Goal: Information Seeking & Learning: Find specific fact

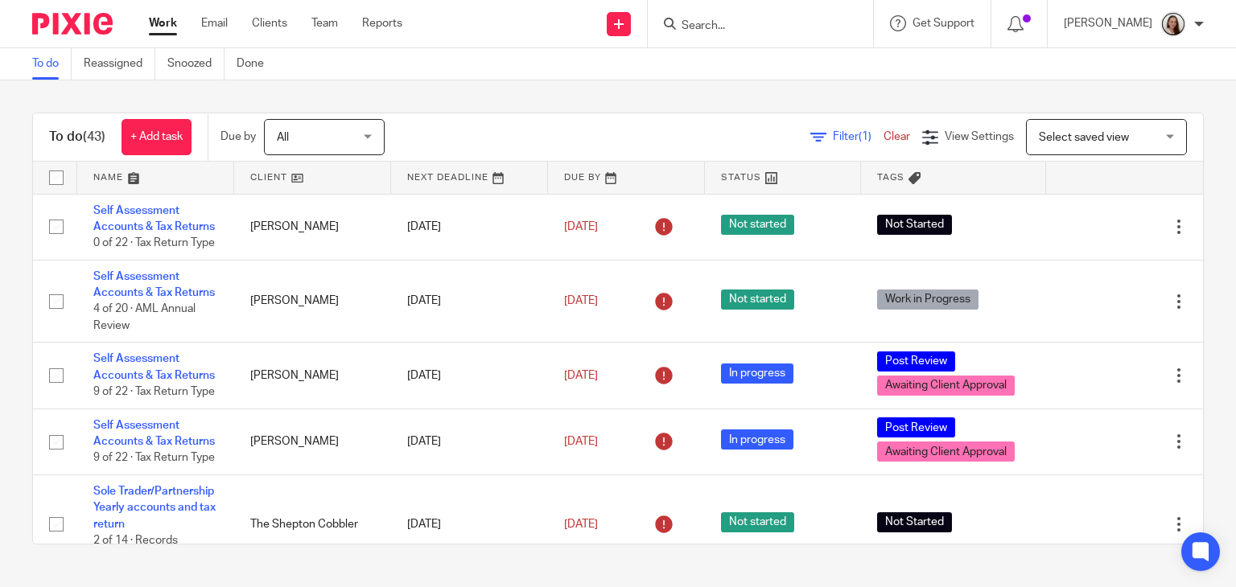
click at [743, 19] on input "Search" at bounding box center [752, 26] width 145 height 14
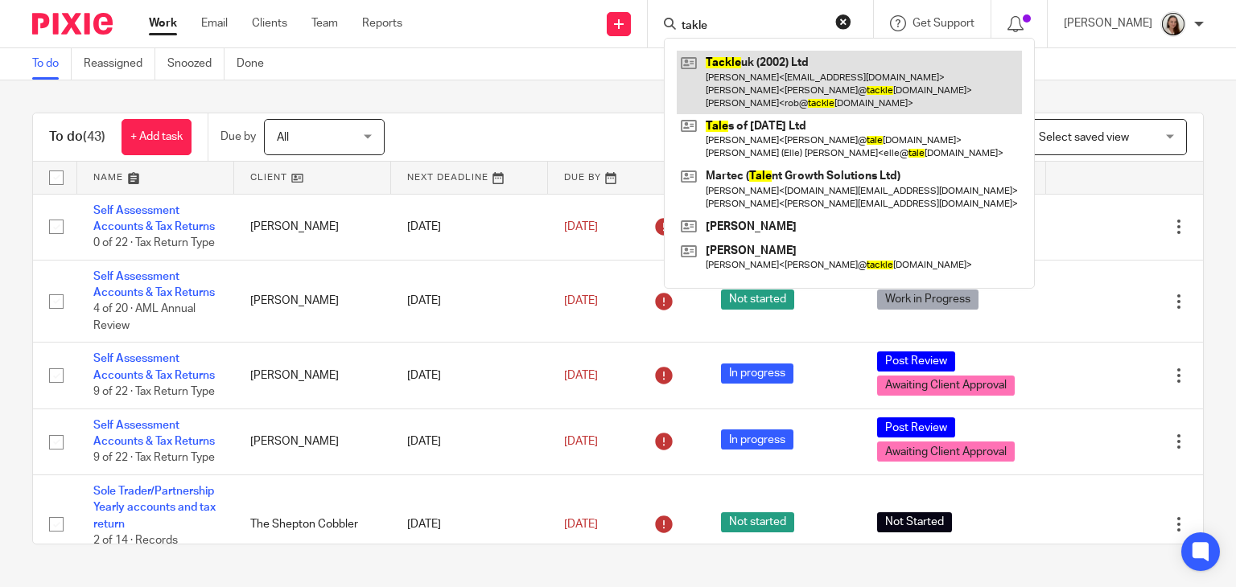
type input "takle"
click at [867, 86] on link at bounding box center [849, 83] width 345 height 64
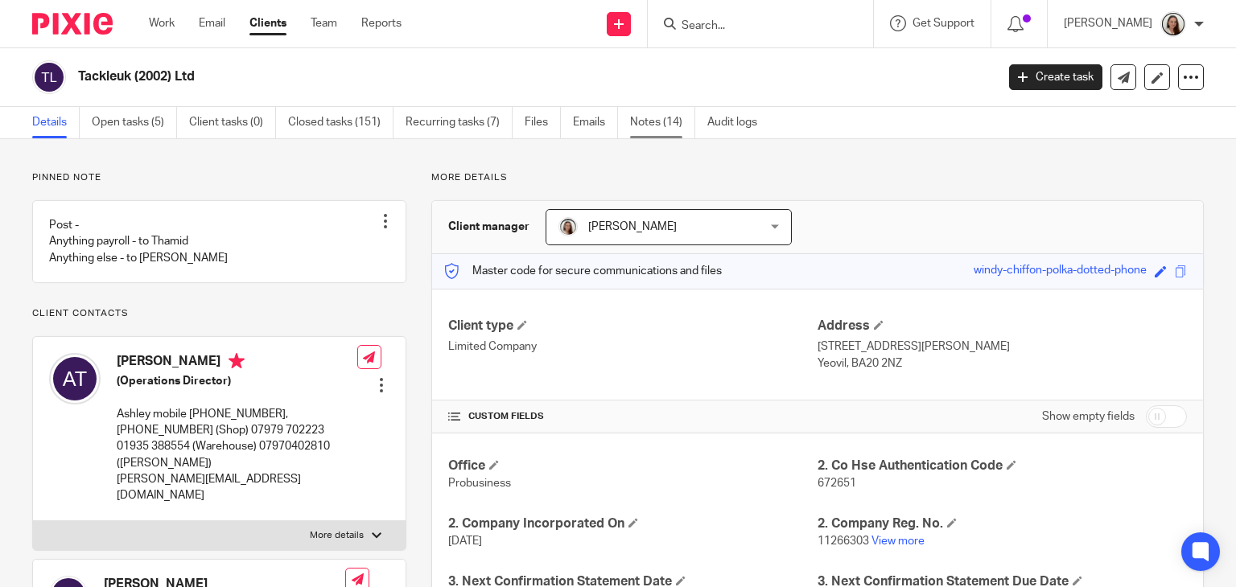
click at [637, 120] on link "Notes (14)" at bounding box center [662, 122] width 65 height 31
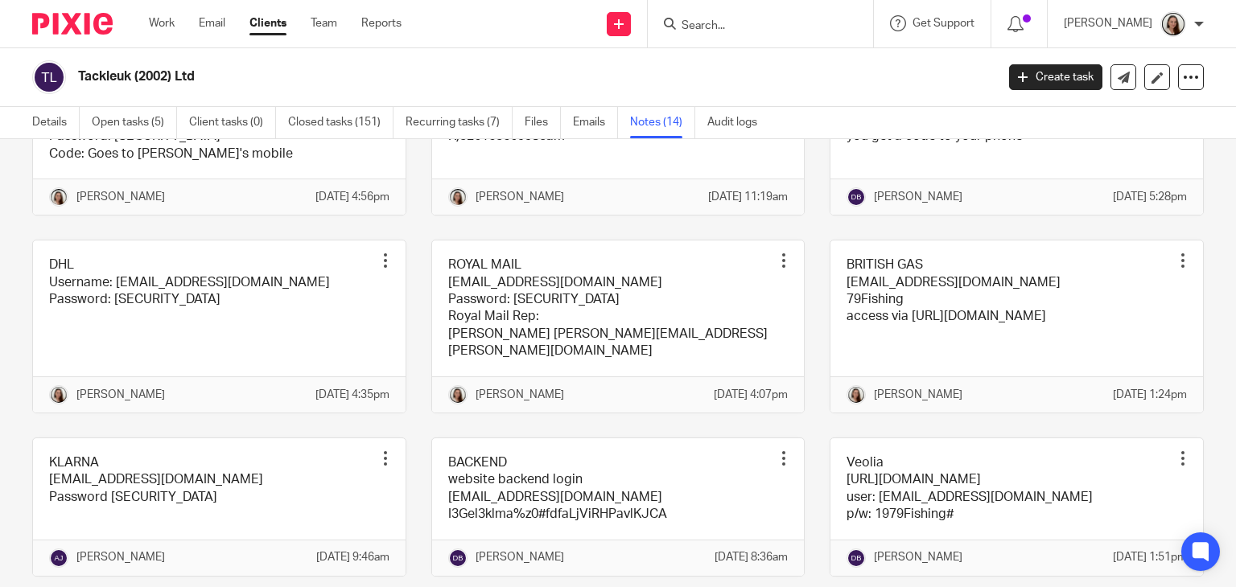
scroll to position [402, 0]
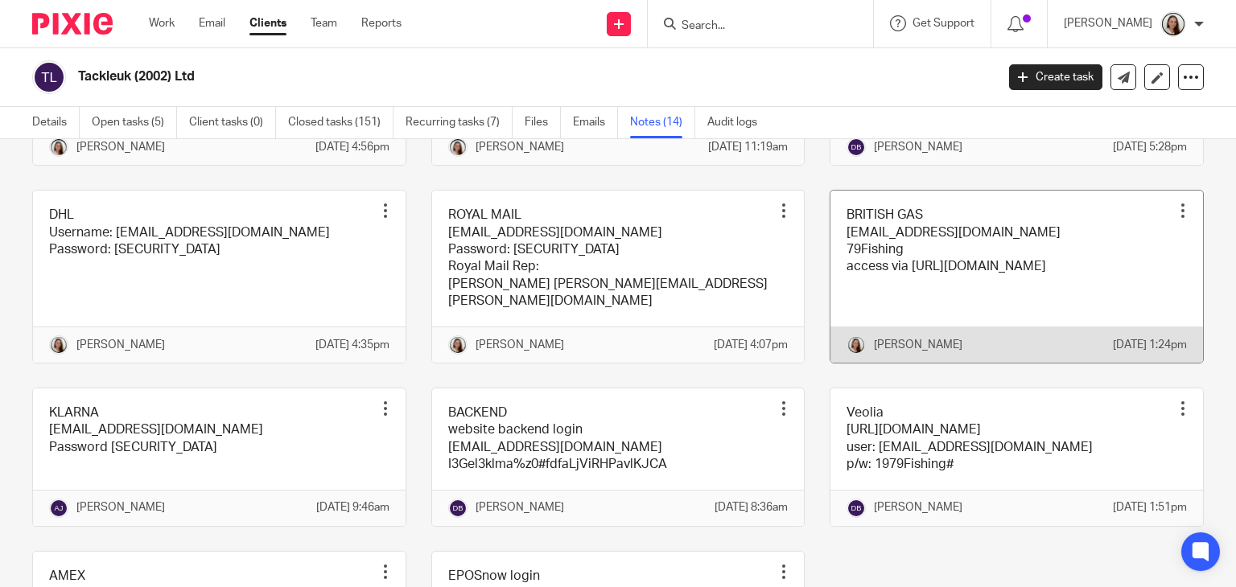
click at [947, 290] on link at bounding box center [1016, 277] width 373 height 172
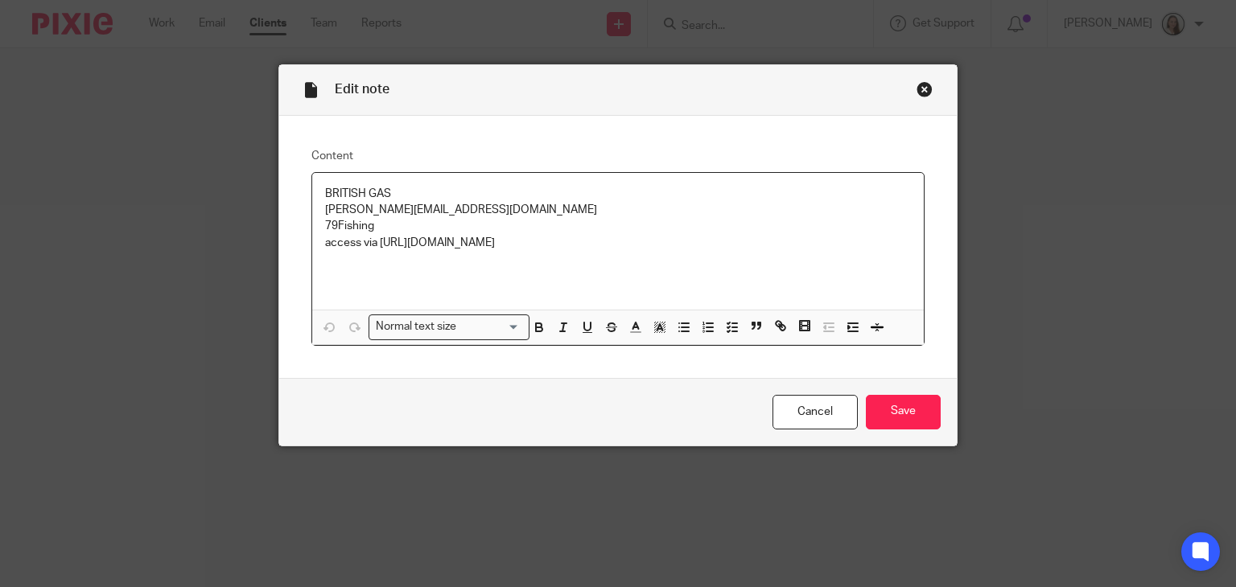
drag, startPoint x: 524, startPoint y: 249, endPoint x: 253, endPoint y: 252, distance: 270.4
click at [253, 252] on div "Edit note Content BRITISH GAS ashley@tackleuk.com 79Fishing access via https://…" at bounding box center [618, 293] width 1236 height 587
click at [608, 291] on div "BRITISH GAS ashley@tackleuk.com 79Fishing access via https://customer.britishga…" at bounding box center [618, 242] width 612 height 138
drag, startPoint x: 595, startPoint y: 246, endPoint x: 375, endPoint y: 249, distance: 220.5
click at [375, 249] on p "access via https://customer.britishgaslite.co.uk/#/login" at bounding box center [618, 243] width 587 height 16
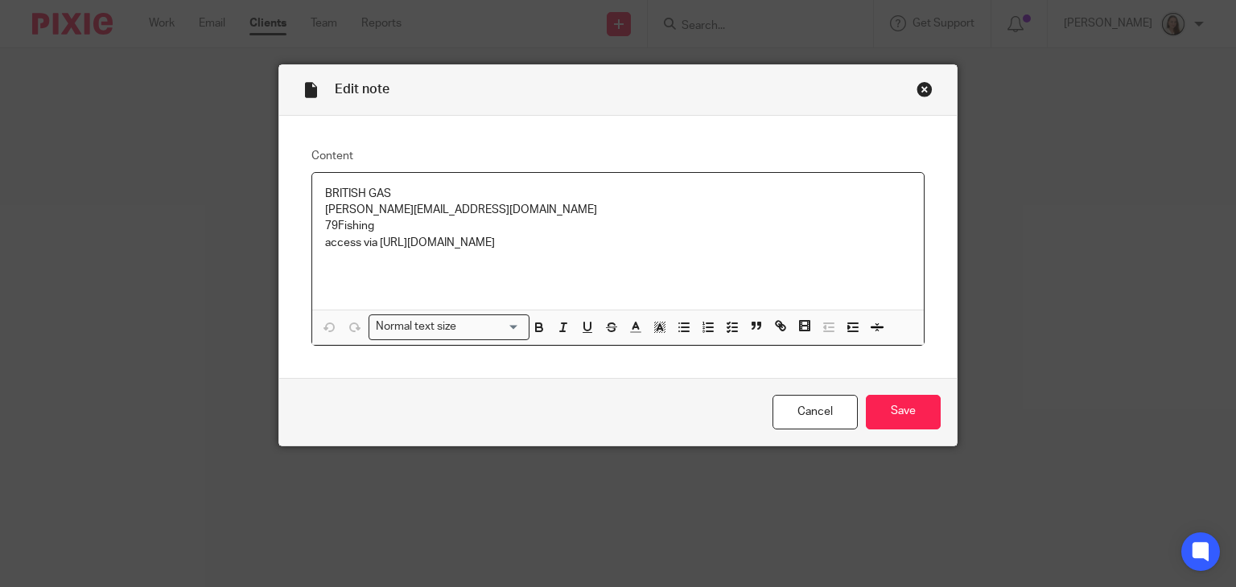
copy p "https://customer.britishgaslite.co.uk/#/login"
drag, startPoint x: 430, startPoint y: 208, endPoint x: 259, endPoint y: 216, distance: 170.7
click at [259, 216] on div "Edit note Content BRITISH GAS ashley@tackleuk.com 79Fishing access via https://…" at bounding box center [618, 293] width 1236 height 587
copy p "ashley@tackleuk.com"
drag, startPoint x: 321, startPoint y: 228, endPoint x: 269, endPoint y: 228, distance: 52.3
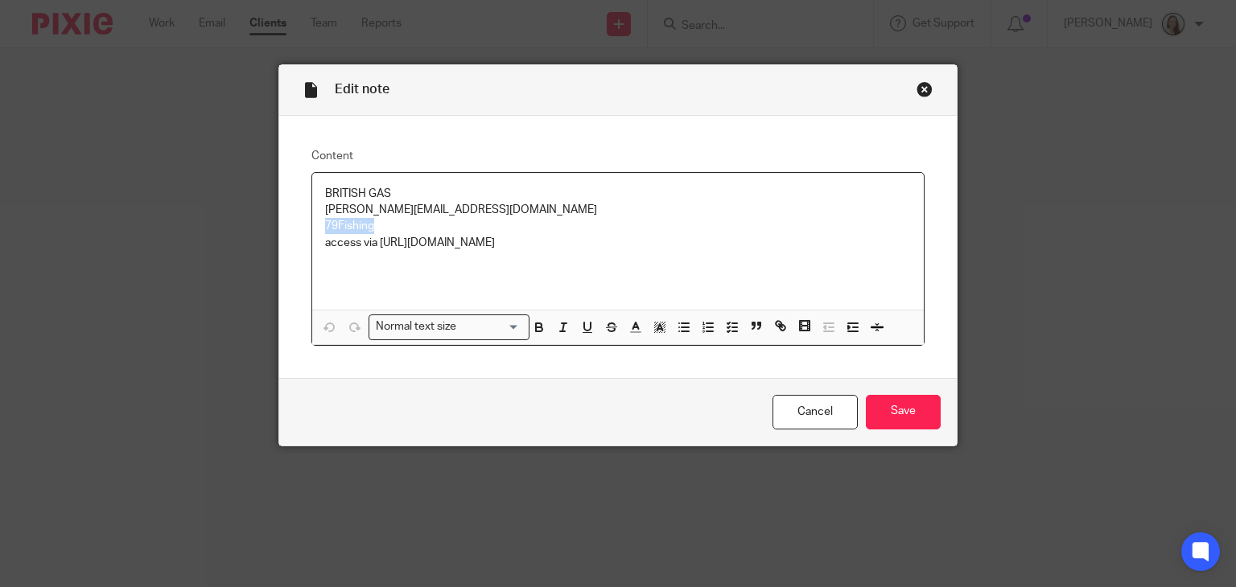
click at [269, 228] on div "Edit note Content BRITISH GAS ashley@tackleuk.com 79Fishing access via https://…" at bounding box center [618, 293] width 1236 height 587
copy p "79Fishing"
click at [916, 88] on div "Close this dialog window" at bounding box center [924, 89] width 16 height 16
click at [173, 23] on div "Edit note Content BRITISH GAS ashley@tackleuk.com 79Fishing access via https://…" at bounding box center [618, 293] width 1236 height 587
